Goal: Information Seeking & Learning: Learn about a topic

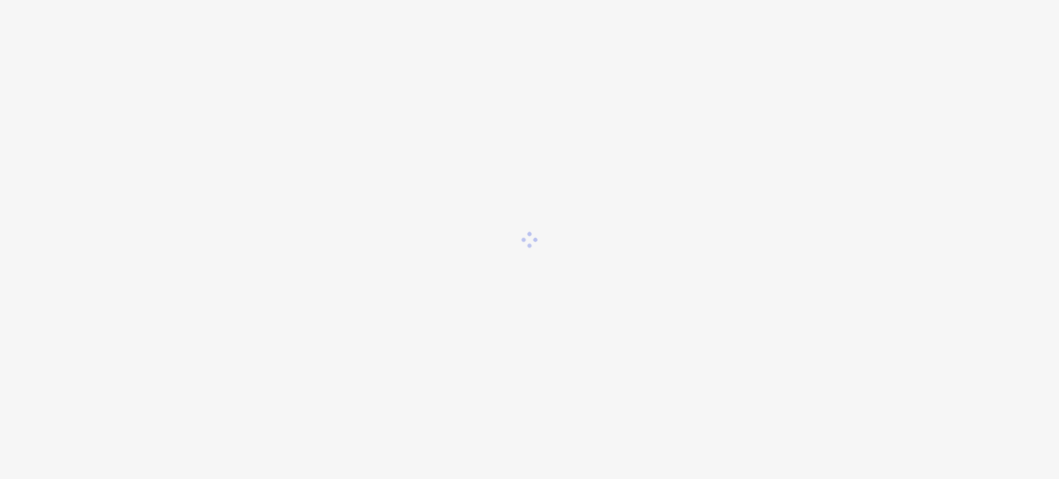
click at [152, 107] on div at bounding box center [529, 239] width 1059 height 479
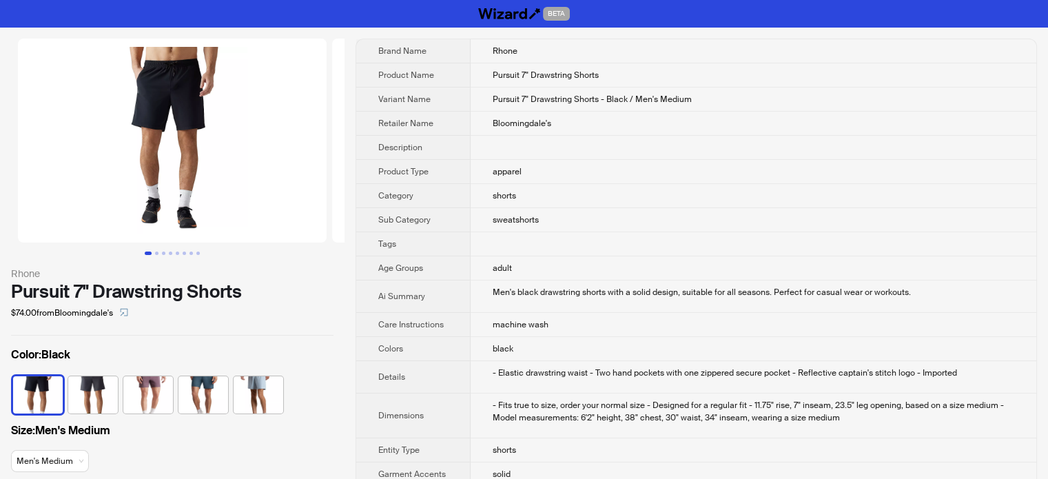
click at [485, 251] on td at bounding box center [754, 244] width 566 height 24
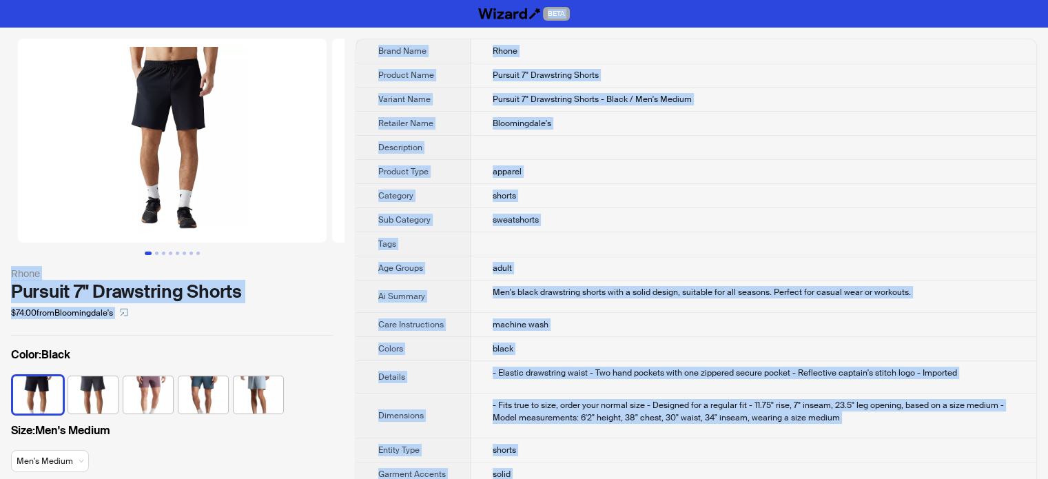
type textarea "**********"
click at [572, 192] on td "shorts" at bounding box center [754, 196] width 566 height 24
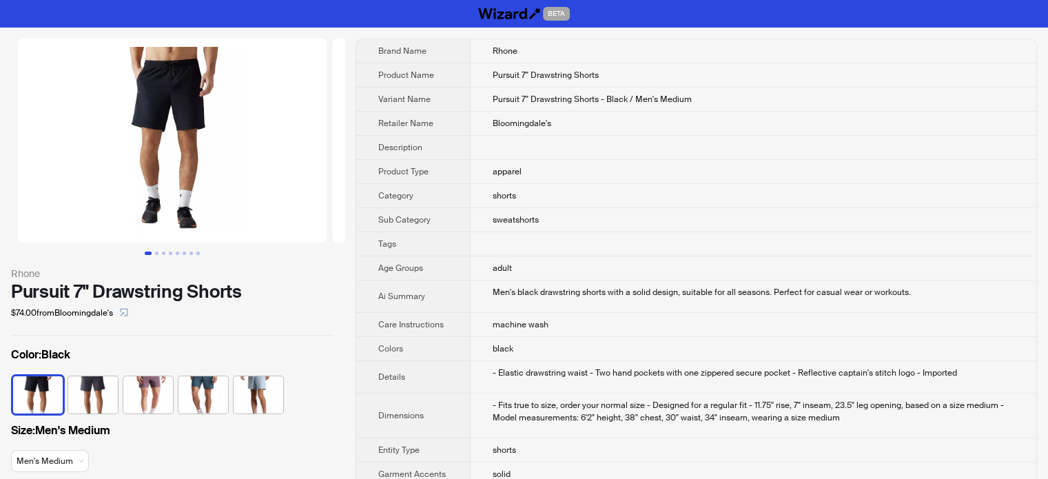
click at [207, 329] on div "Rhone Pursuit 7" Drawstring Shorts $74.00 from Bloomingdale's Color : Black Siz…" at bounding box center [172, 264] width 345 height 473
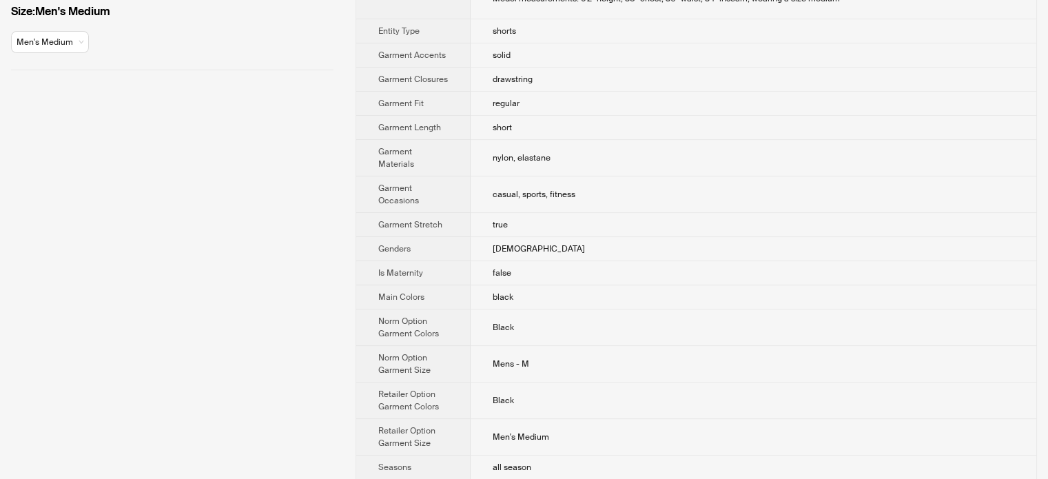
scroll to position [551, 0]
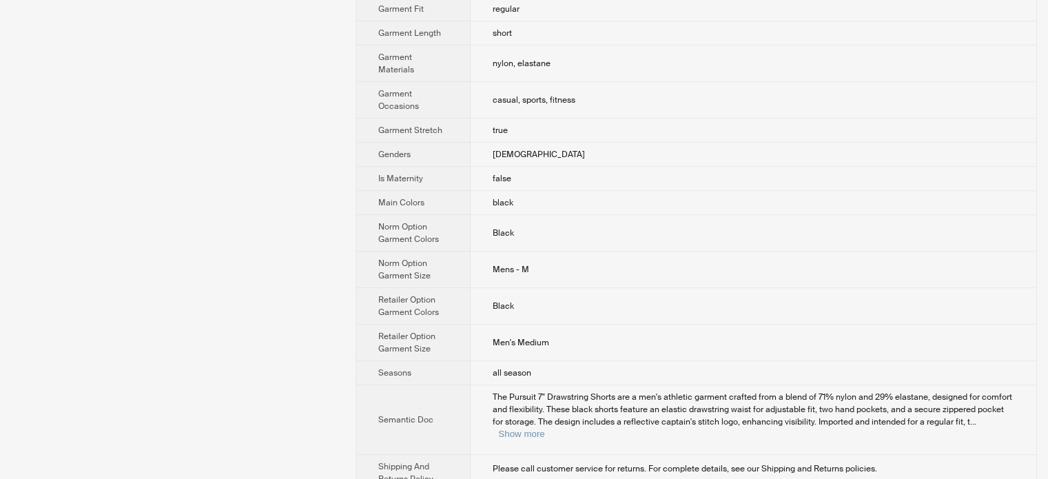
scroll to position [568, 0]
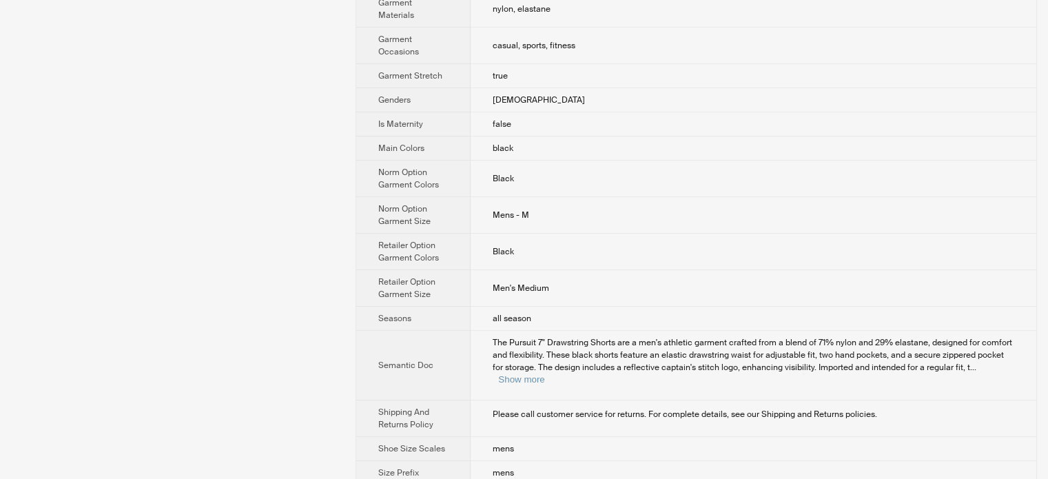
click at [948, 129] on td "false" at bounding box center [754, 124] width 566 height 24
drag, startPoint x: 201, startPoint y: 166, endPoint x: 158, endPoint y: 79, distance: 97.1
drag, startPoint x: 815, startPoint y: 338, endPoint x: 924, endPoint y: 338, distance: 108.9
click at [924, 337] on span "The Pursuit 7" Drawstring Shorts are a men's athletic garment crafted from a bl…" at bounding box center [753, 355] width 520 height 36
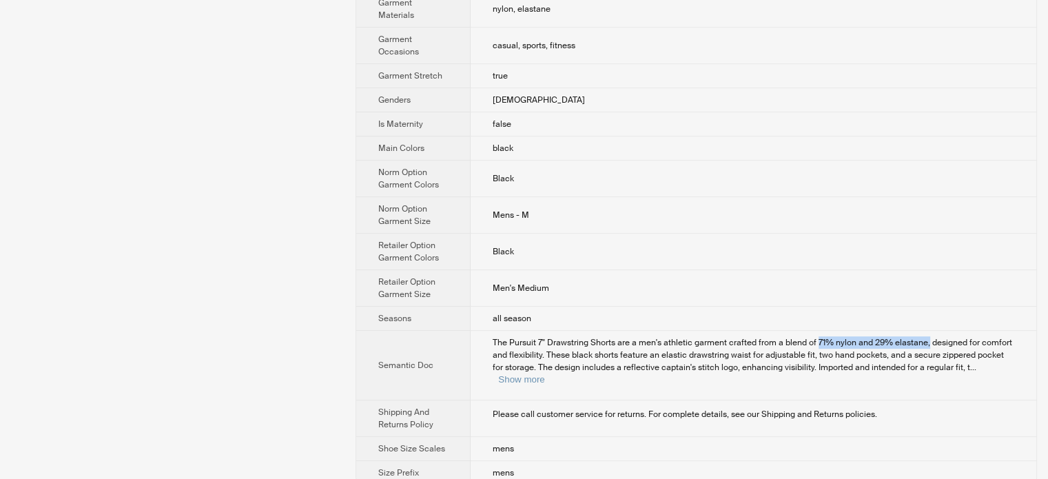
drag, startPoint x: 1004, startPoint y: 192, endPoint x: 989, endPoint y: 198, distance: 16.1
click at [1004, 197] on td "Mens - M" at bounding box center [754, 215] width 566 height 37
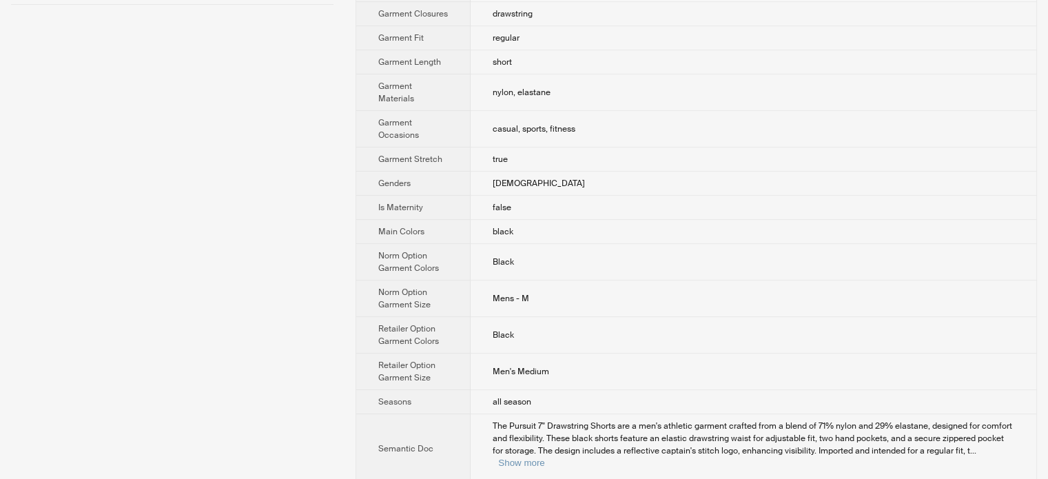
scroll to position [361, 0]
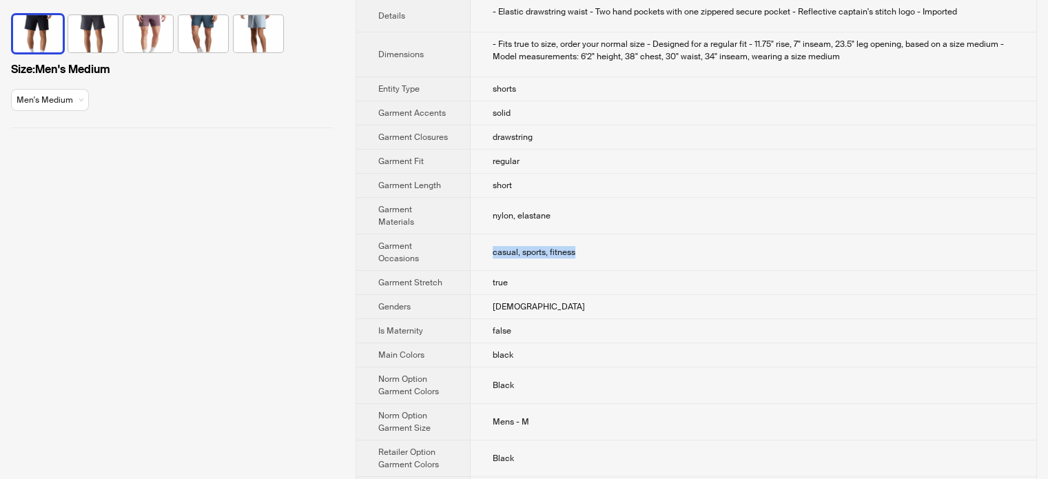
drag, startPoint x: 494, startPoint y: 247, endPoint x: 576, endPoint y: 248, distance: 82.7
click at [576, 248] on td "casual, sports, fitness" at bounding box center [754, 252] width 566 height 37
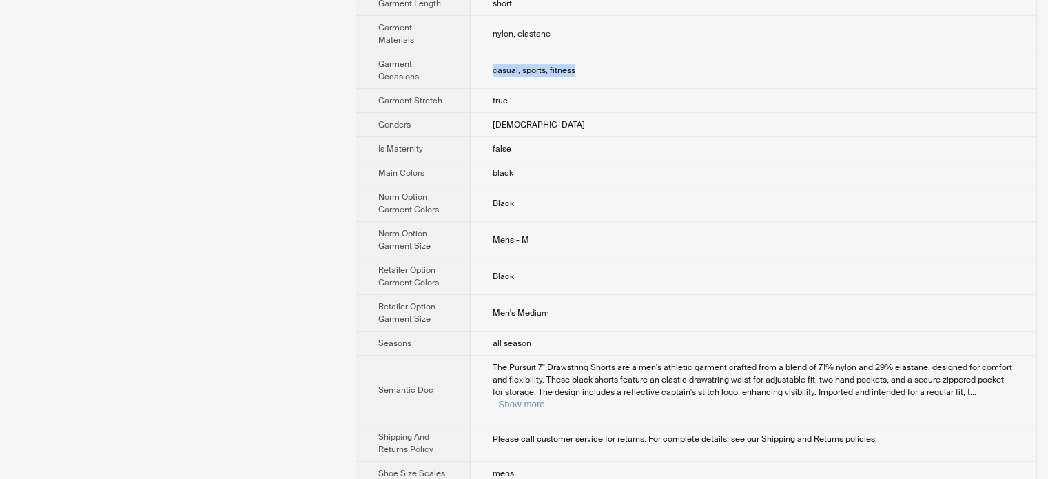
scroll to position [568, 0]
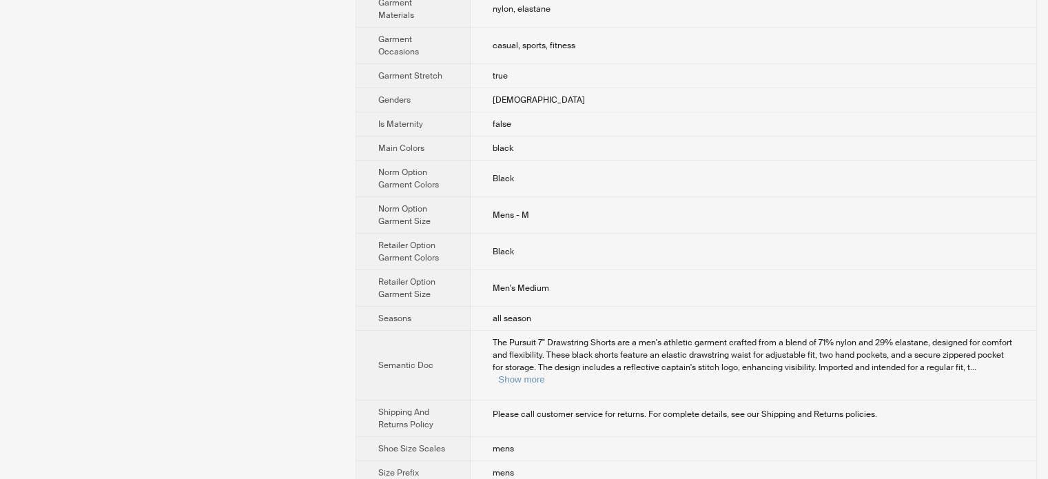
click at [721, 352] on span "The Pursuit 7" Drawstring Shorts are a men's athletic garment crafted from a bl…" at bounding box center [753, 355] width 520 height 36
drag, startPoint x: 813, startPoint y: 337, endPoint x: 925, endPoint y: 338, distance: 111.7
click at [925, 338] on span "The Pursuit 7" Drawstring Shorts are a men's athletic garment crafted from a bl…" at bounding box center [753, 355] width 520 height 36
click at [829, 358] on span "The Pursuit 7" Drawstring Shorts are a men's athletic garment crafted from a bl…" at bounding box center [753, 355] width 520 height 36
drag, startPoint x: 813, startPoint y: 338, endPoint x: 924, endPoint y: 338, distance: 110.3
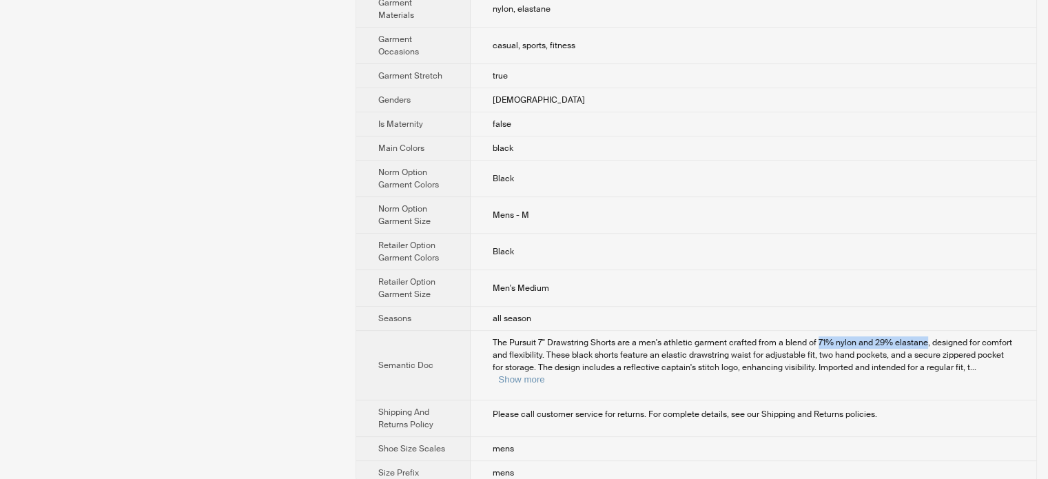
click at [924, 338] on span "The Pursuit 7" Drawstring Shorts are a men's athletic garment crafted from a bl…" at bounding box center [753, 355] width 520 height 36
click at [841, 364] on span "The Pursuit 7" Drawstring Shorts are a men's athletic garment crafted from a bl…" at bounding box center [753, 355] width 520 height 36
